Goal: Information Seeking & Learning: Learn about a topic

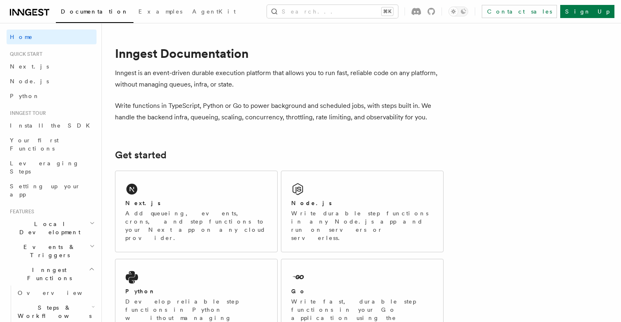
click at [48, 243] on span "Events & Triggers" at bounding box center [48, 251] width 83 height 16
click at [46, 295] on span "Sending events" at bounding box center [38, 302] width 41 height 15
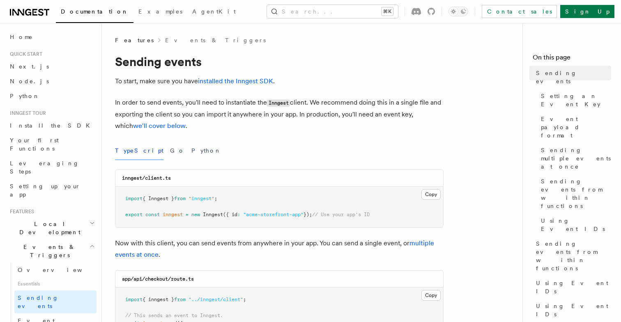
scroll to position [16, 0]
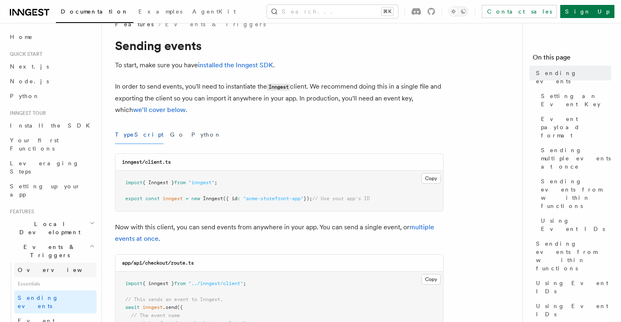
click at [25, 267] on span "Overview" at bounding box center [60, 270] width 85 height 7
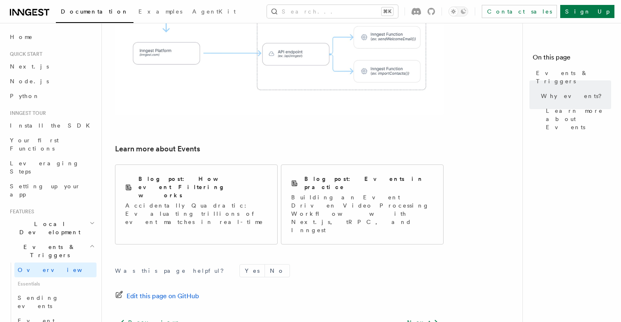
scroll to position [570, 0]
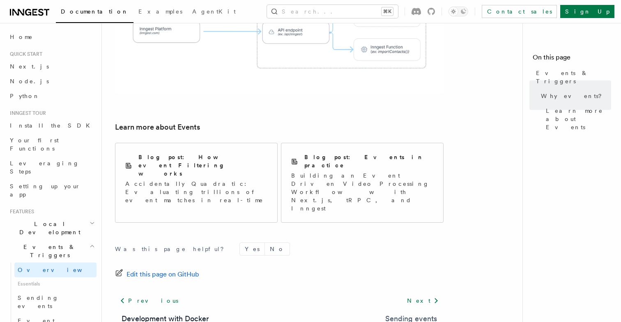
click at [409, 313] on link "Sending events" at bounding box center [411, 318] width 52 height 11
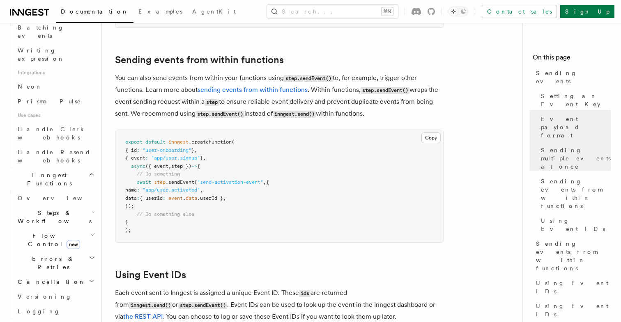
scroll to position [498, 0]
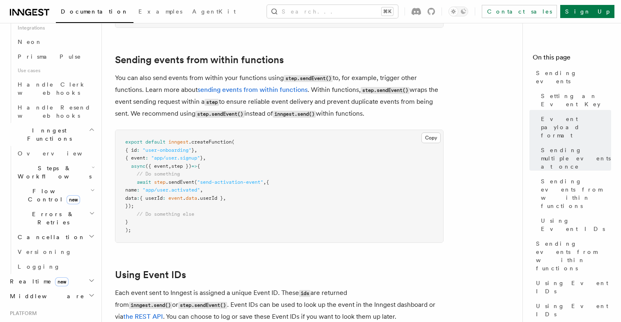
scroll to position [543, 0]
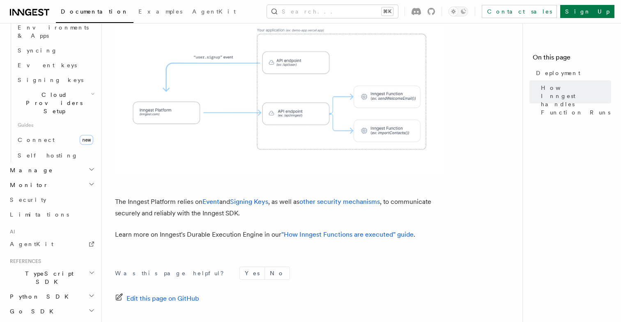
scroll to position [344, 0]
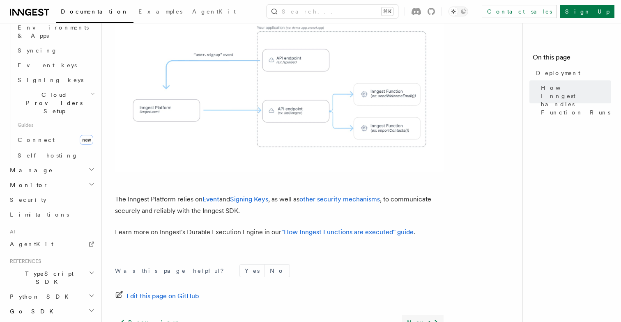
click at [427, 315] on link "Next" at bounding box center [422, 322] width 41 height 15
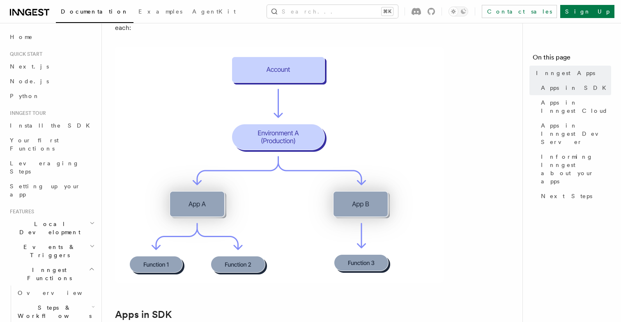
scroll to position [134, 0]
